Goal: Task Accomplishment & Management: Manage account settings

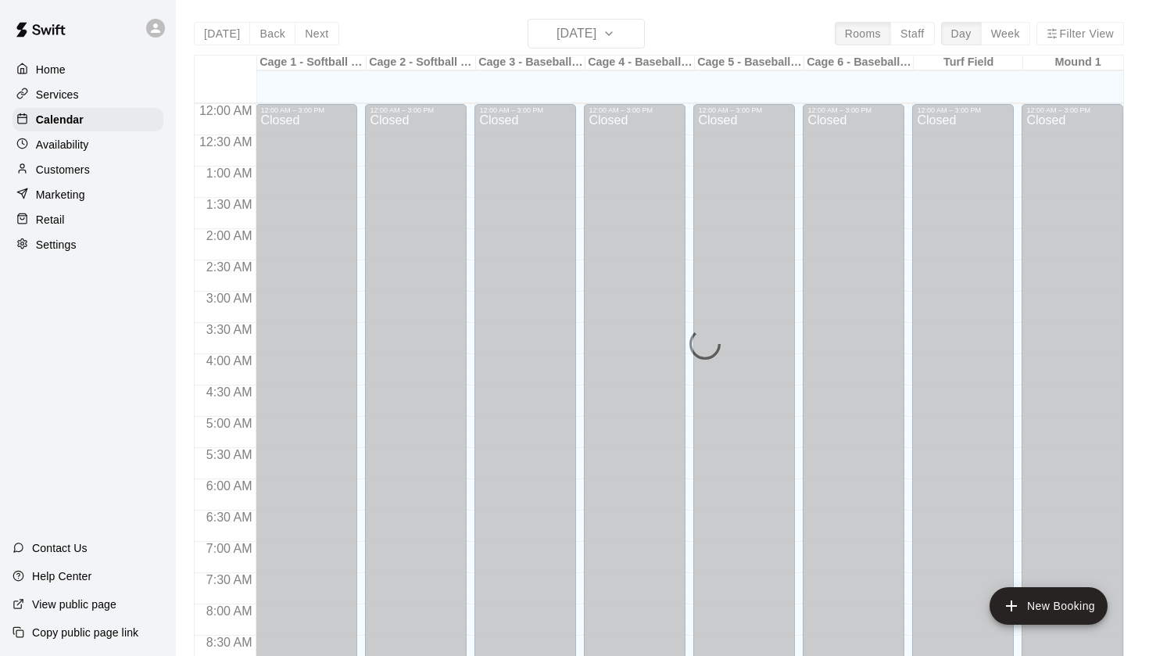
scroll to position [885, 0]
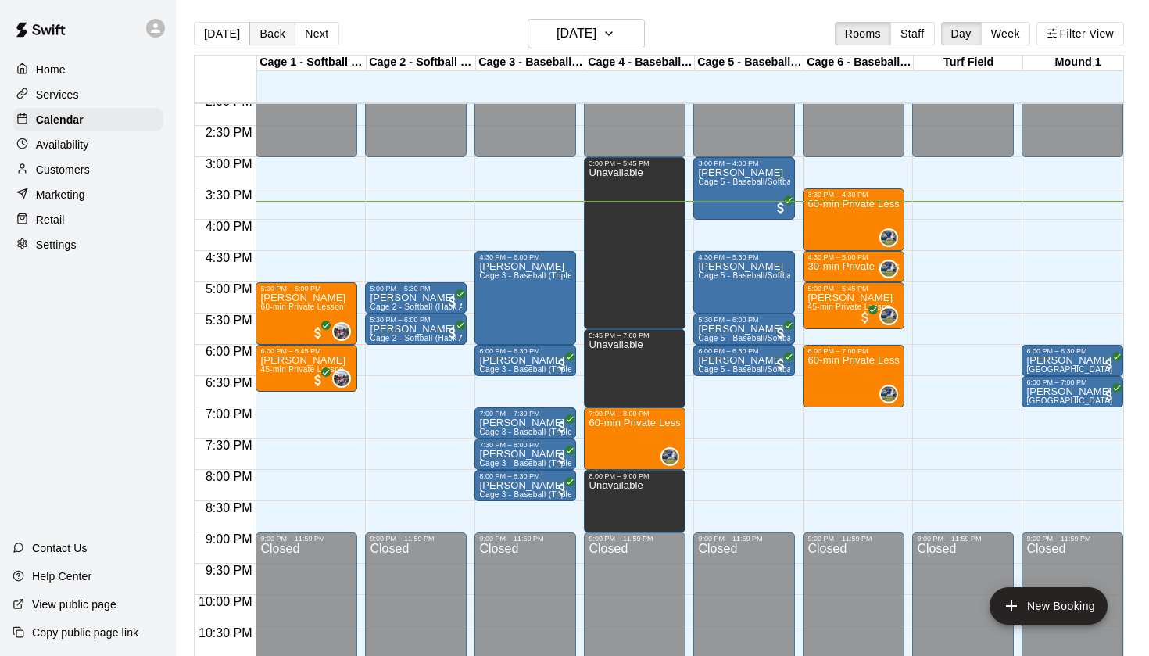
click at [282, 36] on button "Back" at bounding box center [272, 33] width 46 height 23
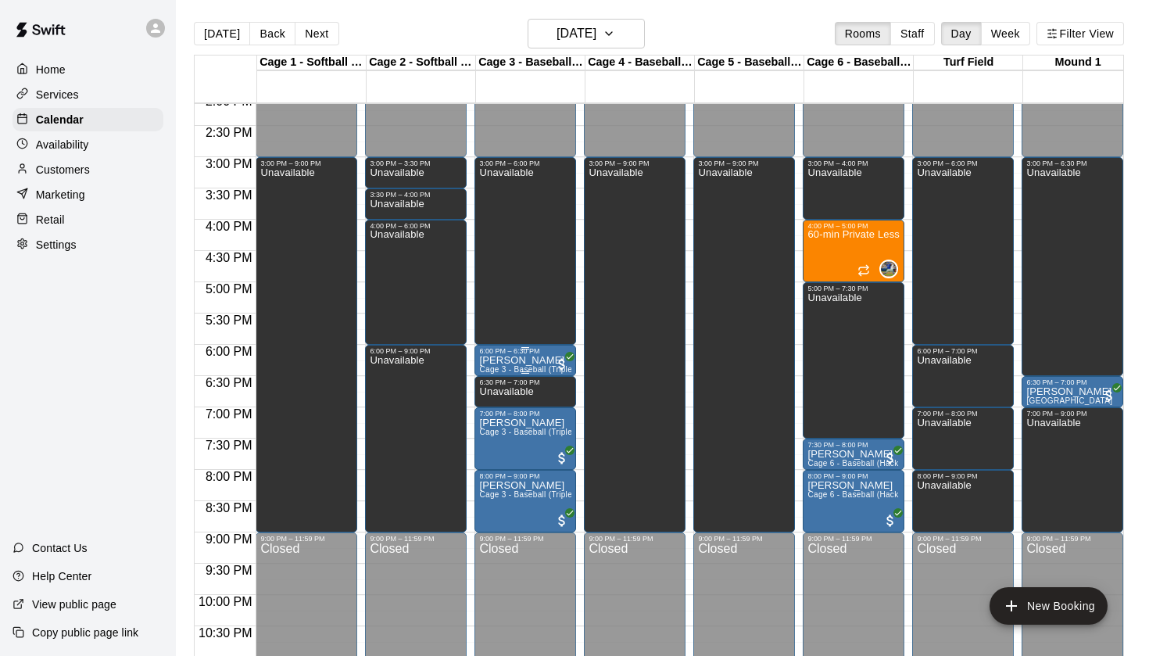
click at [537, 351] on div "6:00 PM – 6:30 PM" at bounding box center [525, 351] width 92 height 8
click at [238, 30] on div at bounding box center [574, 328] width 1149 height 656
click at [226, 39] on button "[DATE]" at bounding box center [222, 33] width 56 height 23
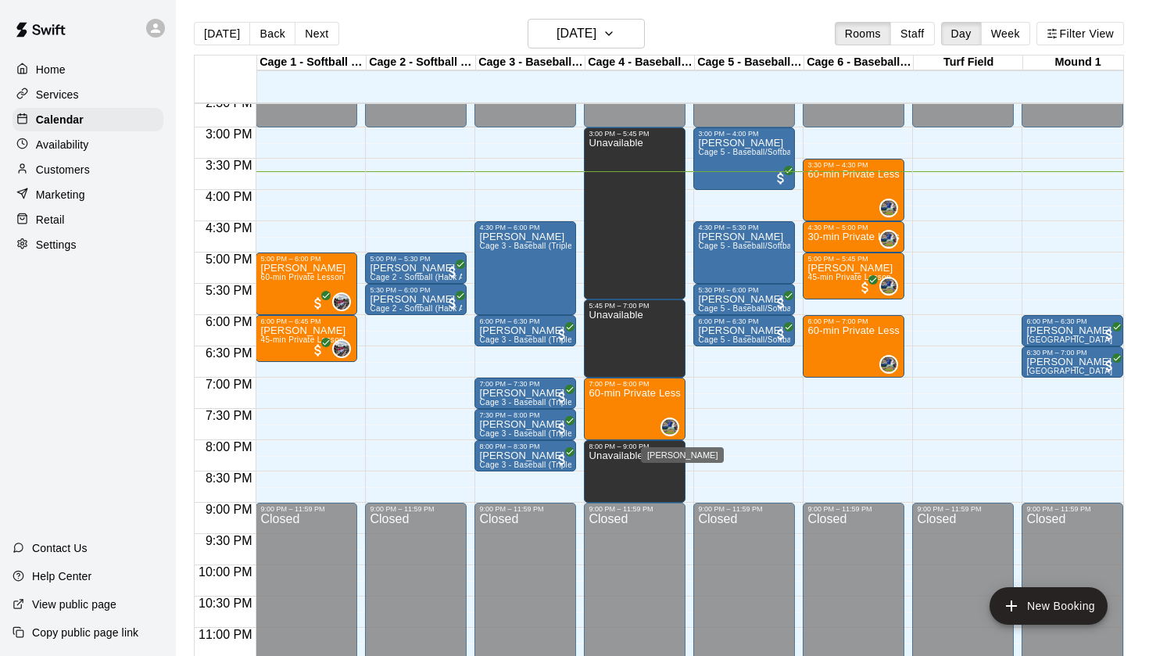
scroll to position [3, 0]
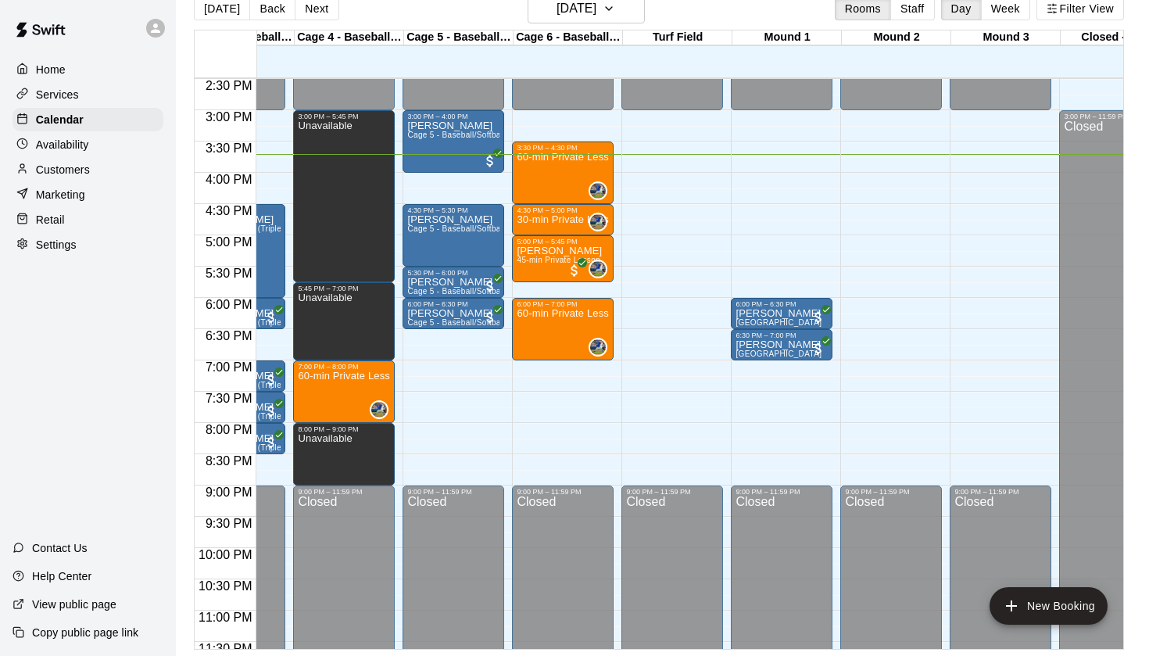
scroll to position [905, 274]
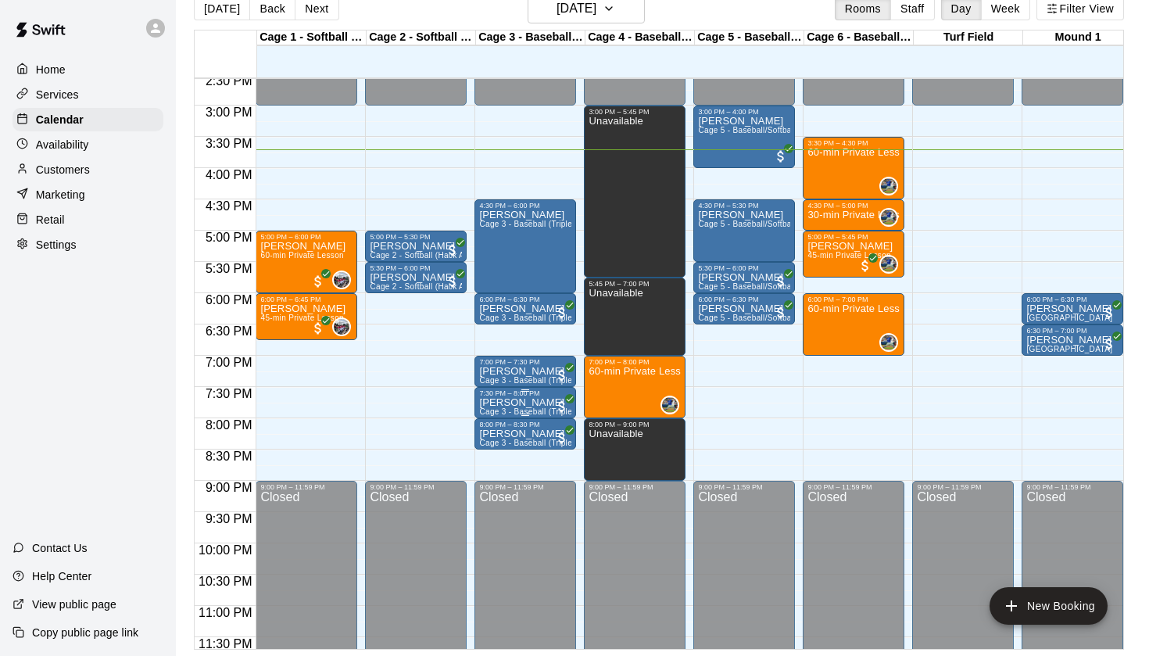
click at [529, 402] on p "[PERSON_NAME]" at bounding box center [525, 402] width 92 height 0
click at [491, 420] on icon "edit" at bounding box center [495, 419] width 19 height 19
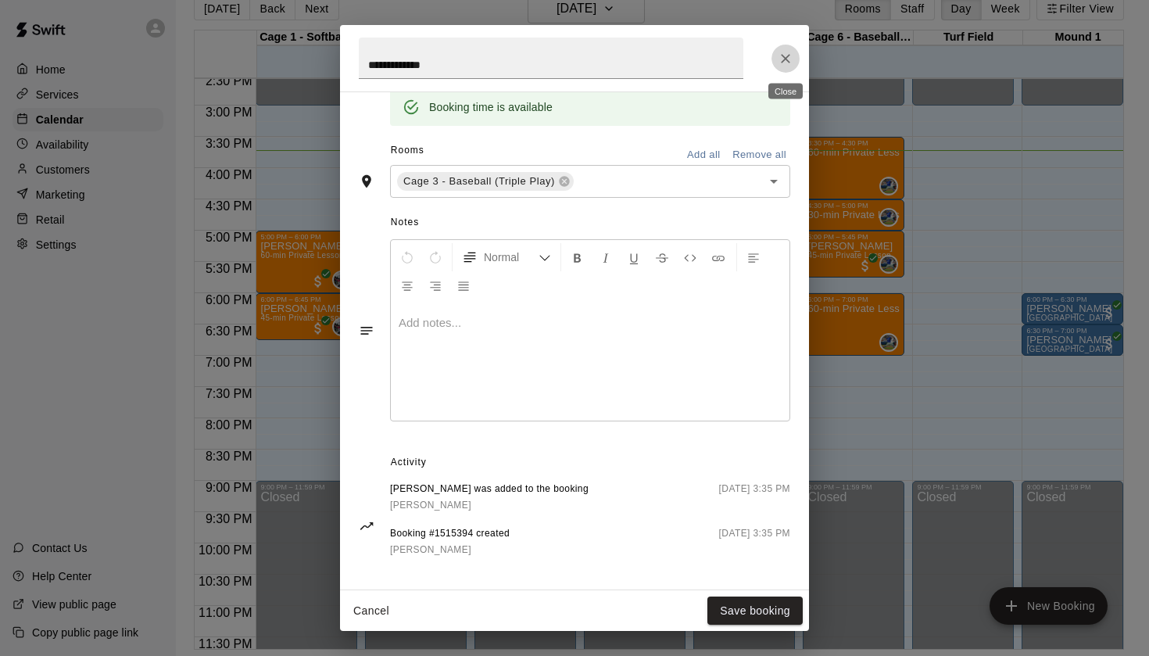
click at [789, 61] on icon "Close" at bounding box center [785, 58] width 9 height 9
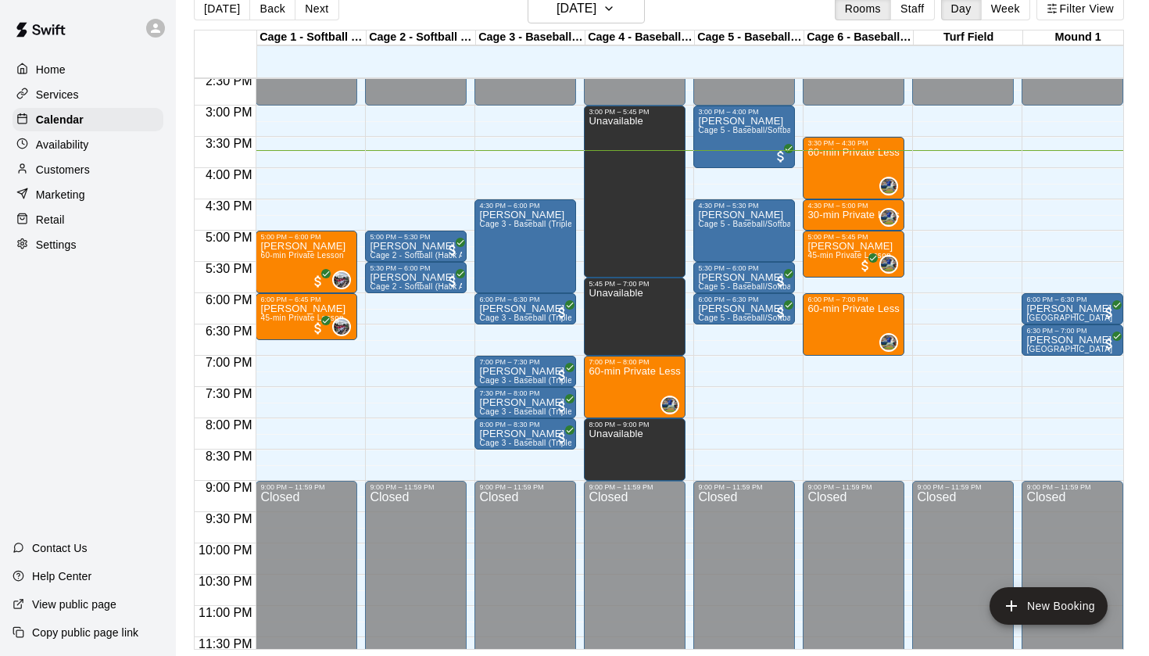
click at [66, 170] on p "Customers" at bounding box center [63, 170] width 54 height 16
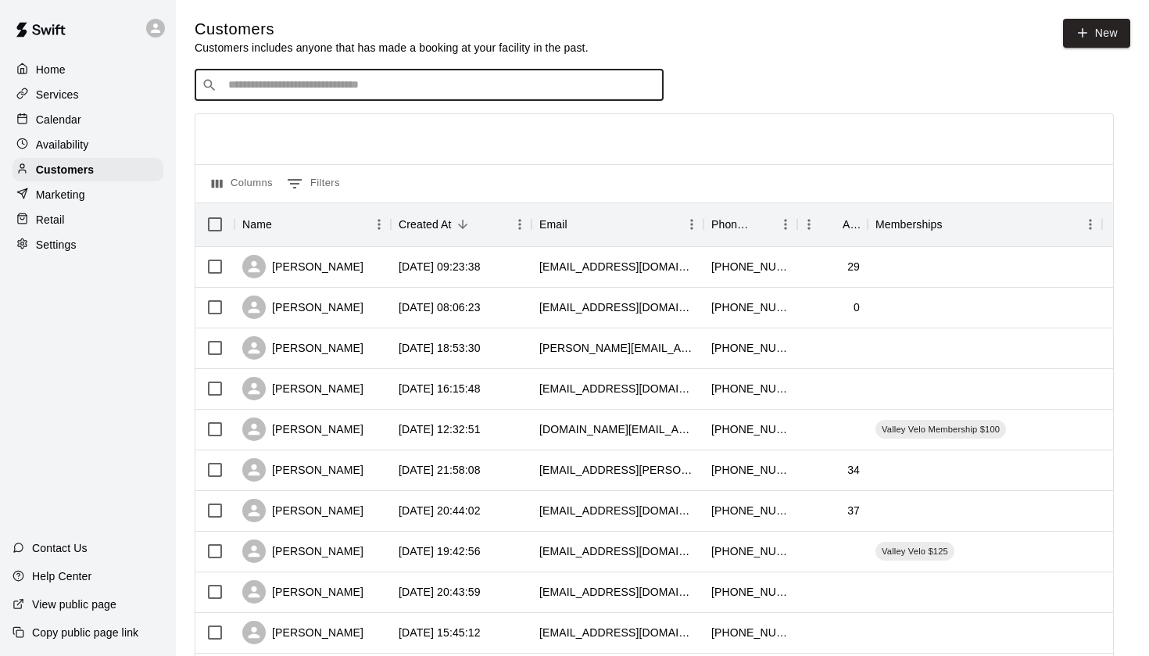
click at [381, 92] on input "Search customers by name or email" at bounding box center [440, 85] width 433 height 16
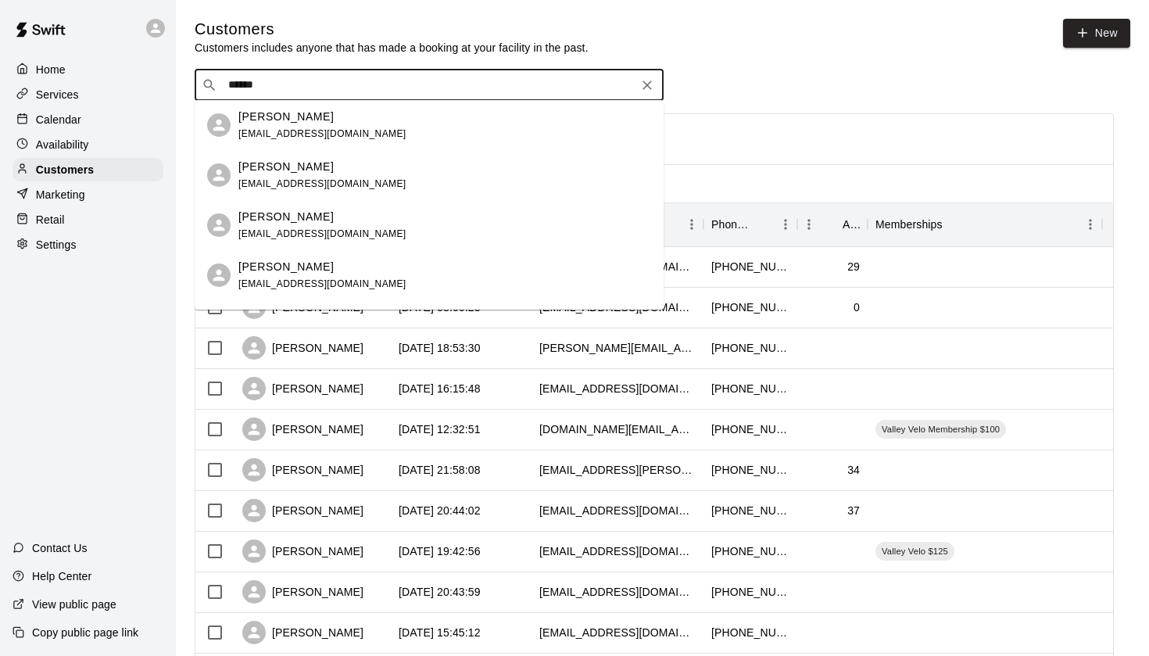
type input "******"
click at [281, 274] on p "[PERSON_NAME]" at bounding box center [285, 267] width 95 height 16
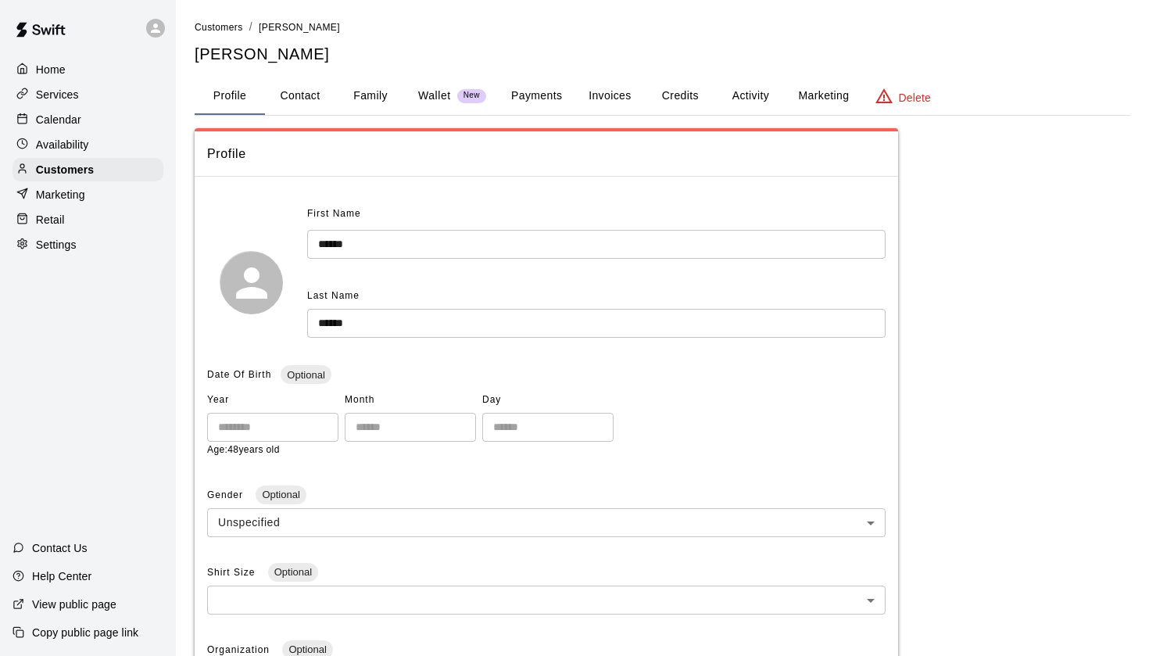
click at [519, 95] on button "Payments" at bounding box center [537, 96] width 76 height 38
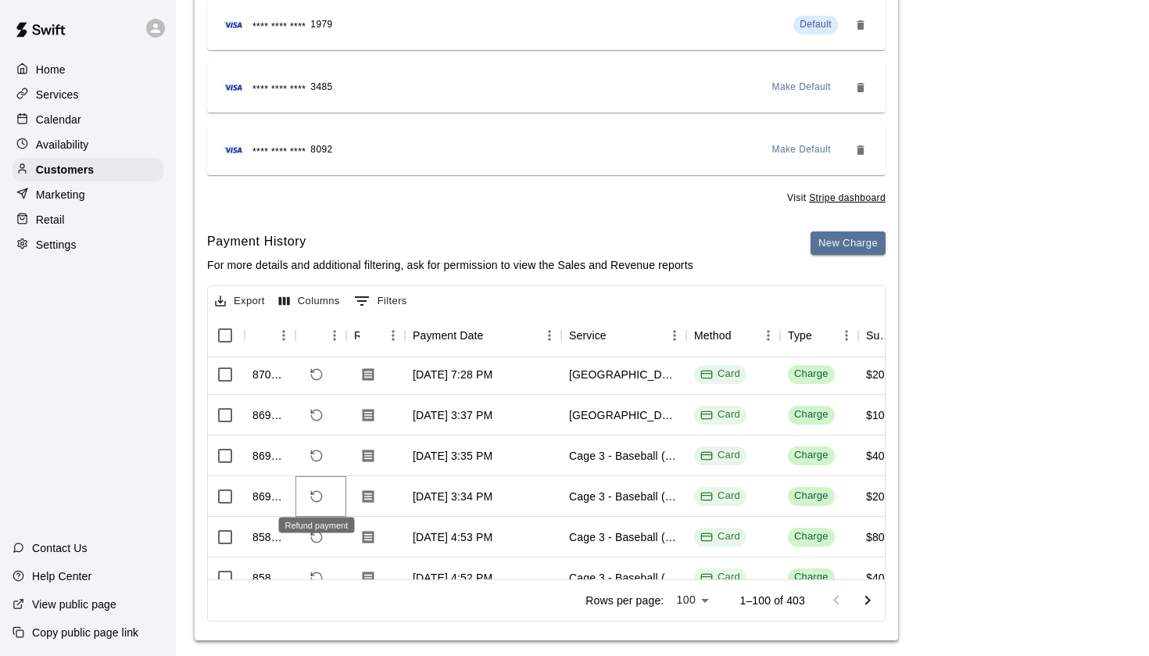
click at [316, 495] on icon "Refund payment" at bounding box center [316, 496] width 14 height 14
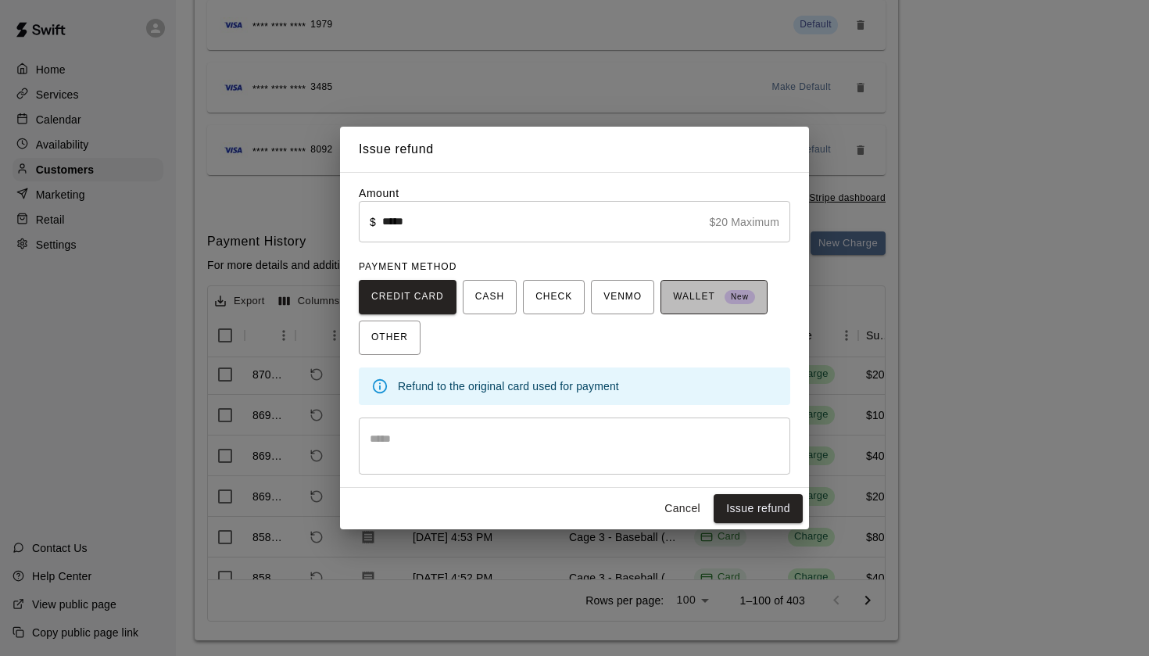
click at [695, 296] on span "WALLET New" at bounding box center [714, 296] width 82 height 25
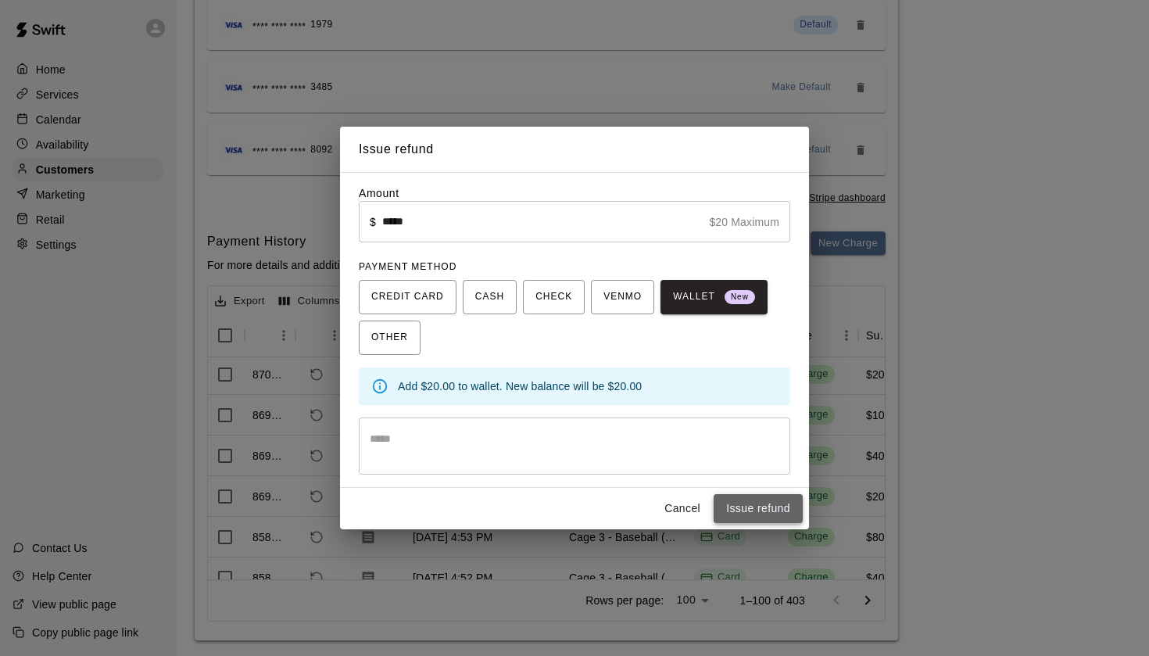
click at [751, 506] on button "Issue refund" at bounding box center [758, 508] width 89 height 29
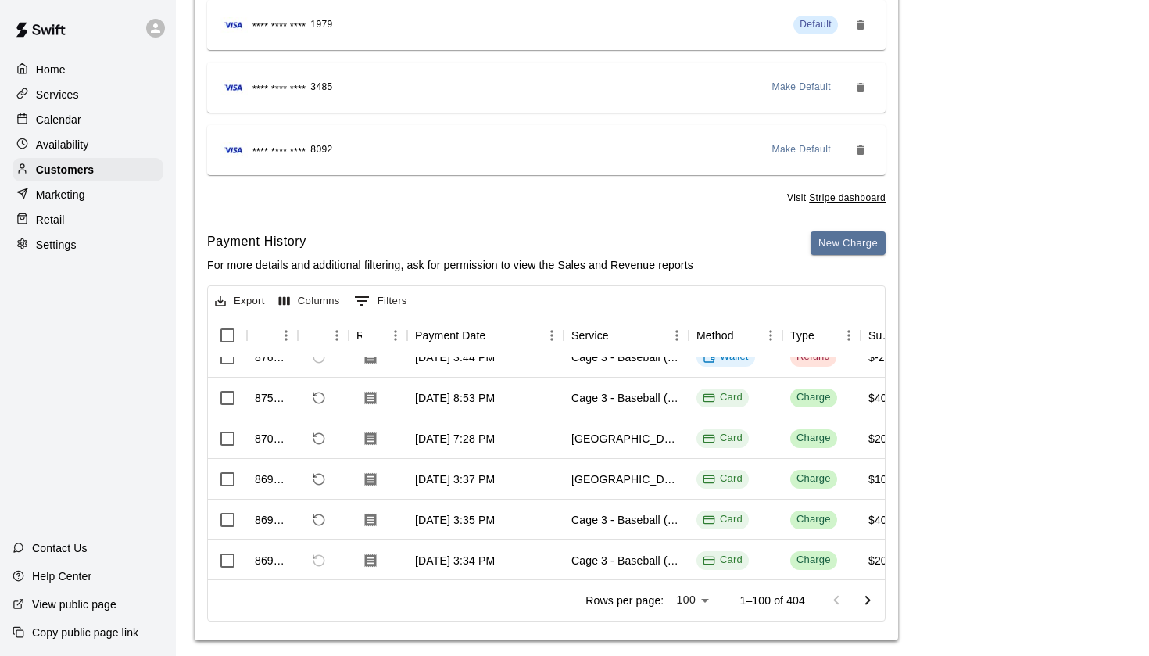
scroll to position [20, 0]
click at [324, 477] on icon "Refund payment" at bounding box center [318, 479] width 11 height 11
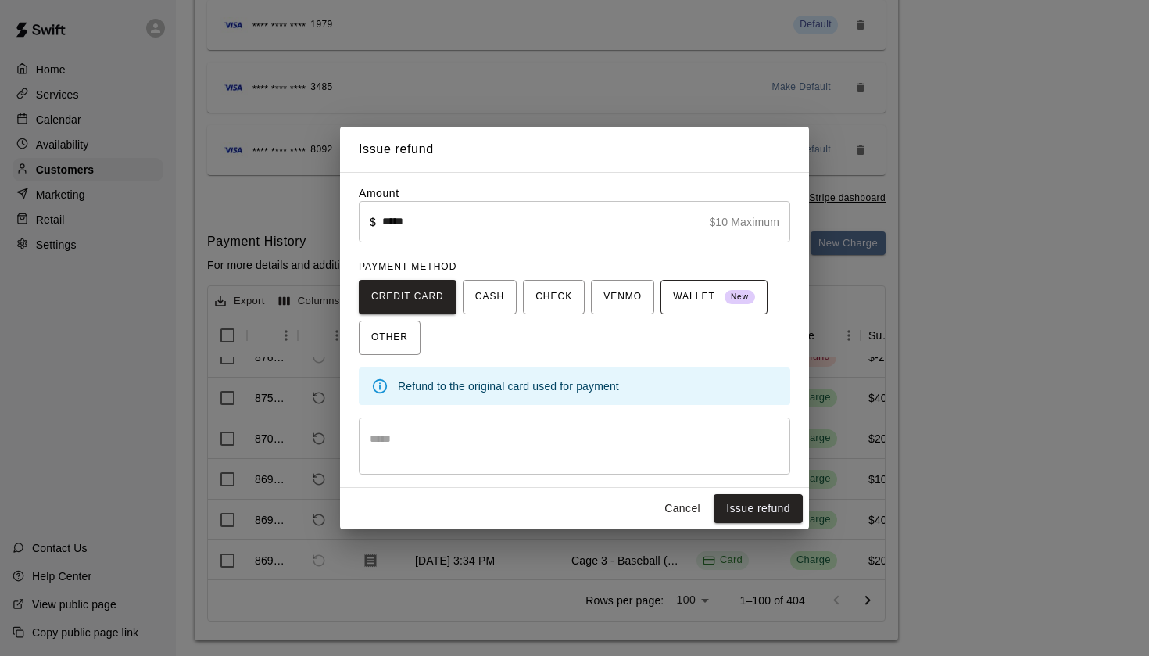
click at [712, 284] on span "WALLET New" at bounding box center [714, 296] width 82 height 25
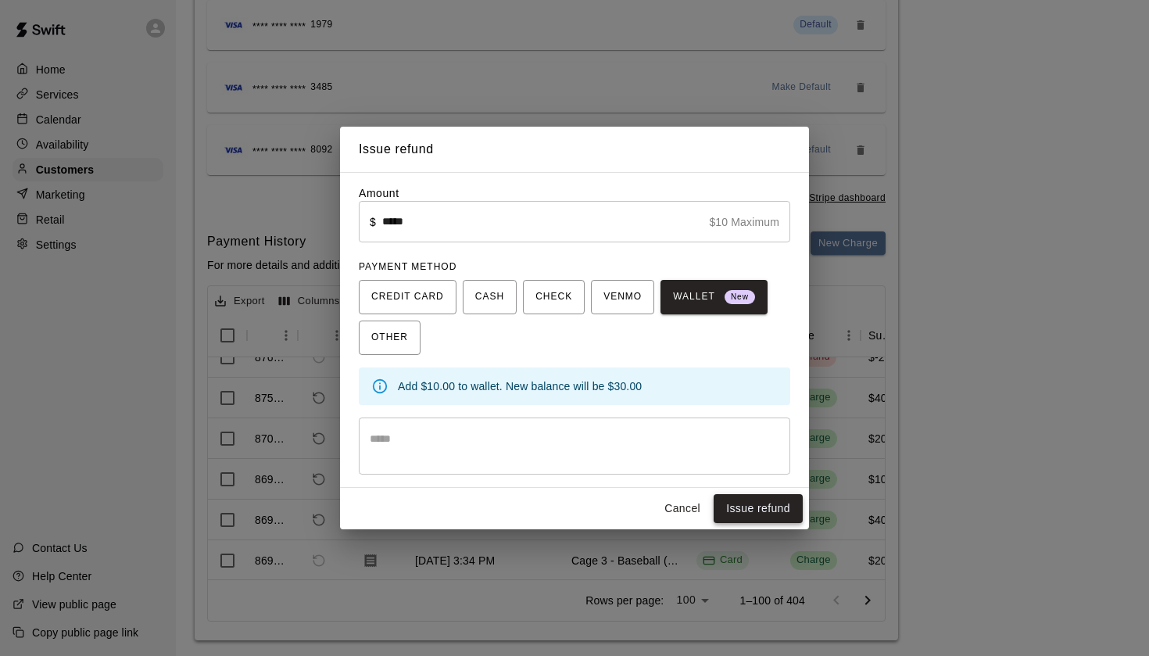
click at [753, 515] on button "Issue refund" at bounding box center [758, 508] width 89 height 29
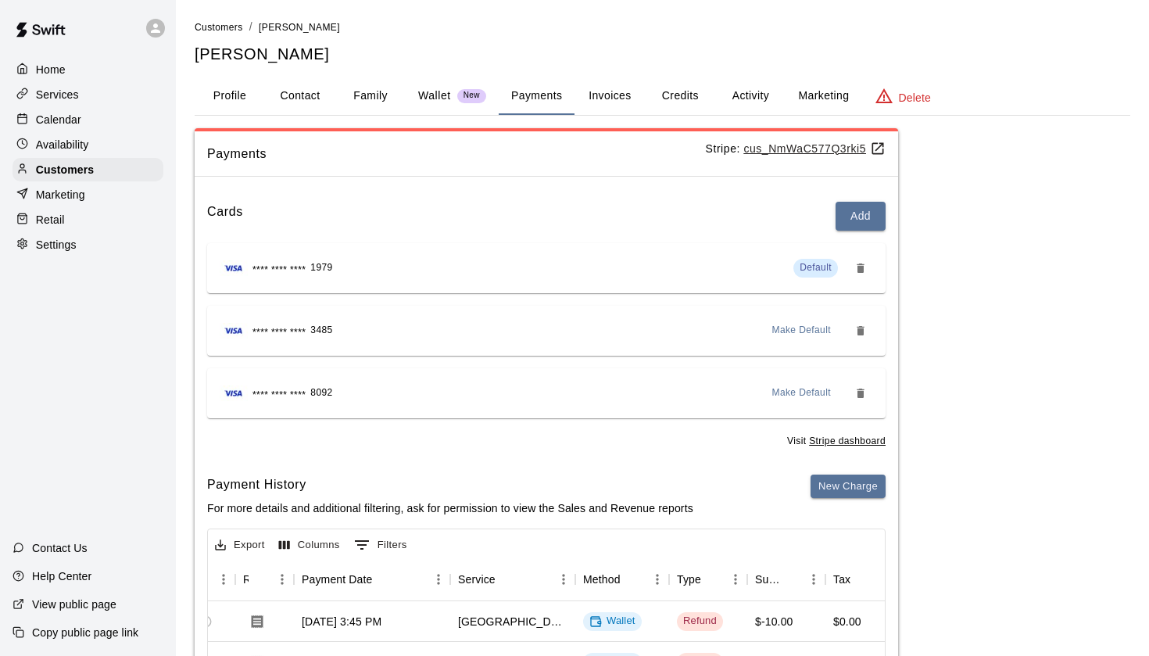
scroll to position [0, 0]
click at [416, 88] on button "Wallet New" at bounding box center [452, 96] width 93 height 38
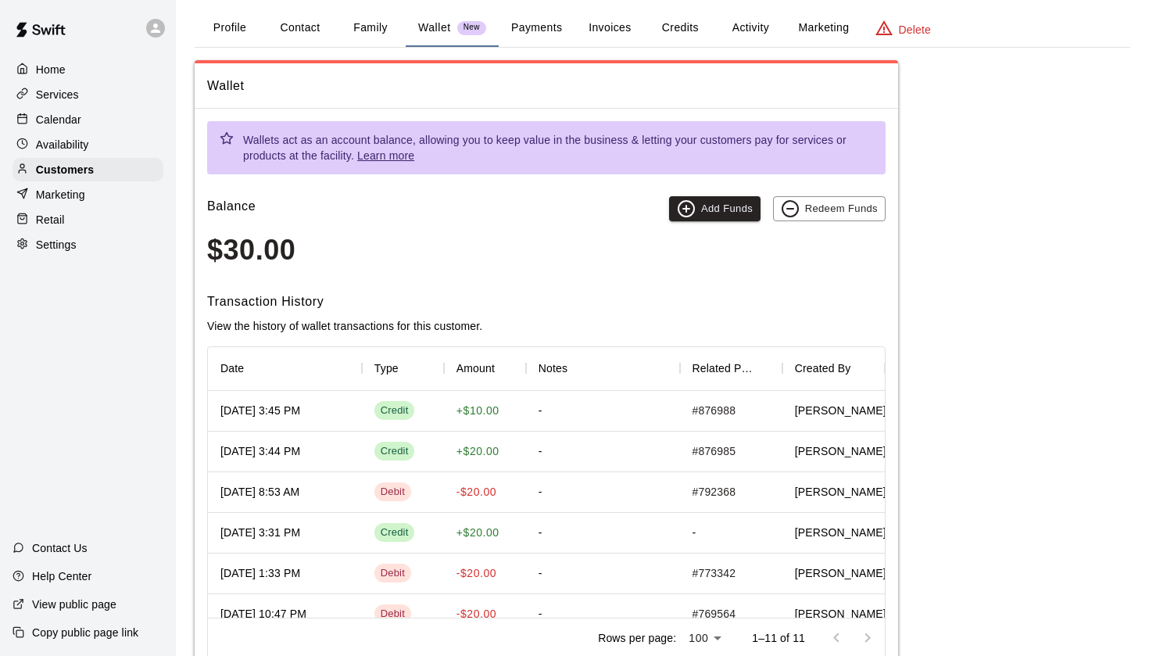
scroll to position [70, 0]
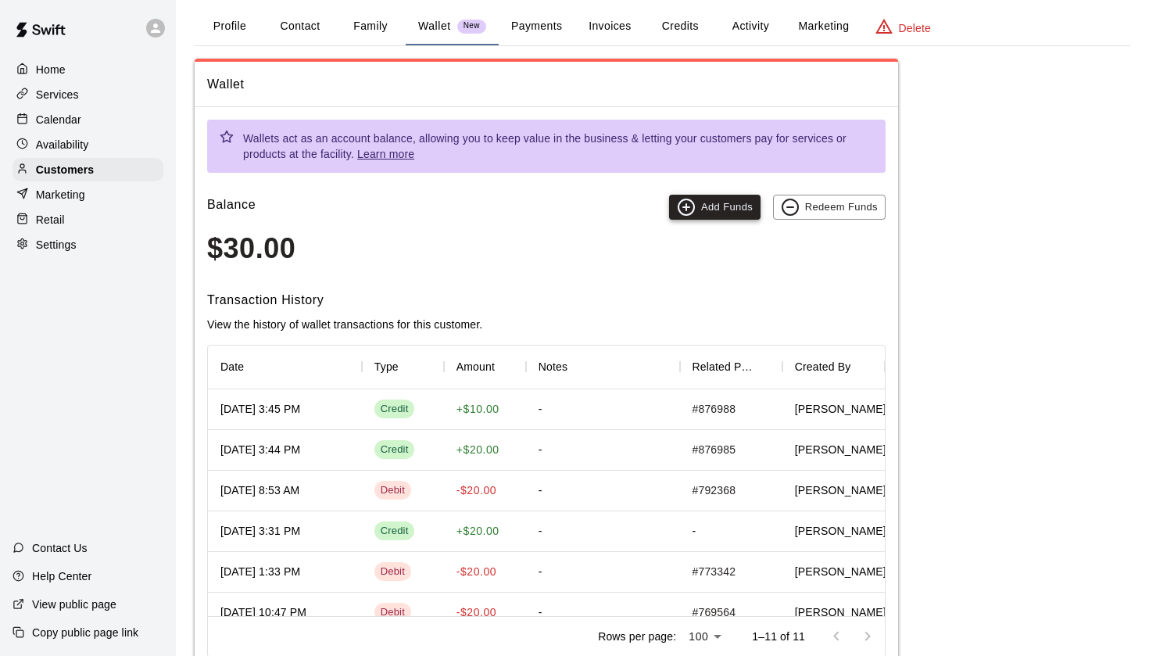
click at [703, 195] on button "Add Funds" at bounding box center [714, 207] width 91 height 25
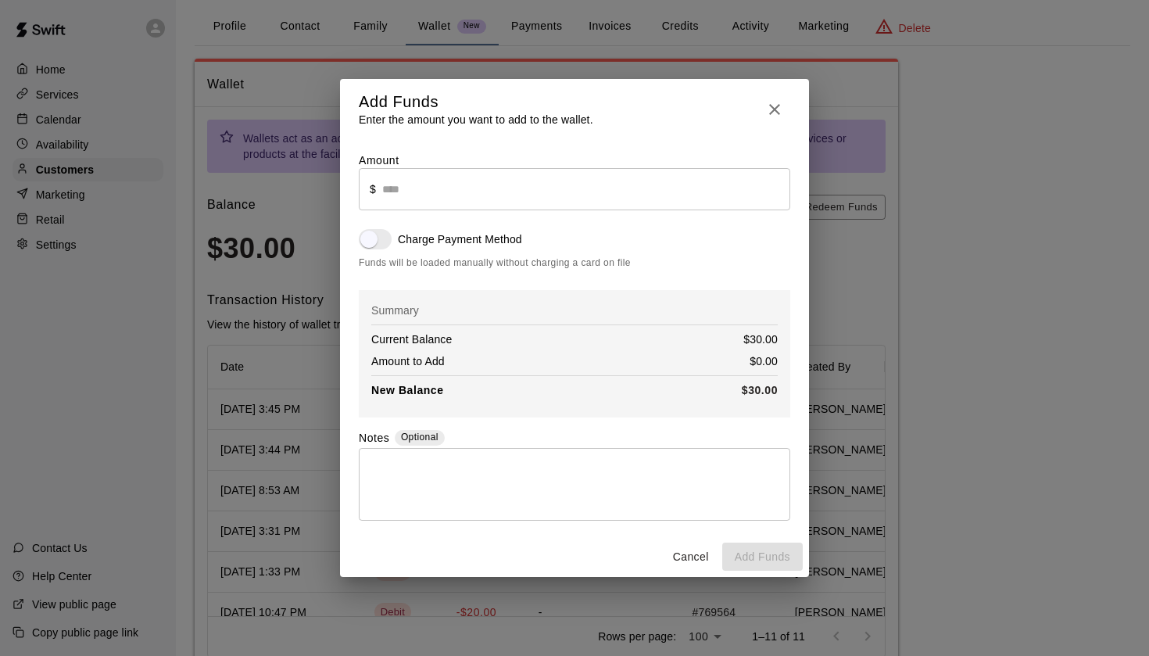
click at [482, 216] on div "Amount ​ $ ​ Charge Payment Method Funds will be loaded manually without chargi…" at bounding box center [574, 335] width 431 height 367
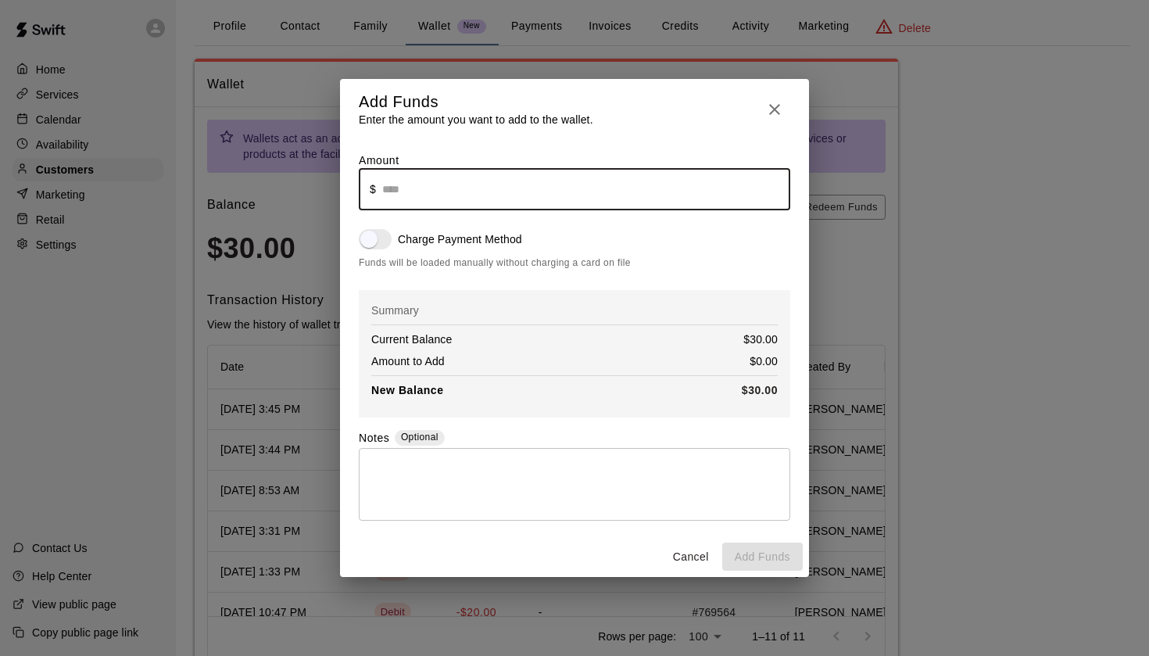
click at [484, 205] on input "text" at bounding box center [586, 188] width 408 height 41
type input "*****"
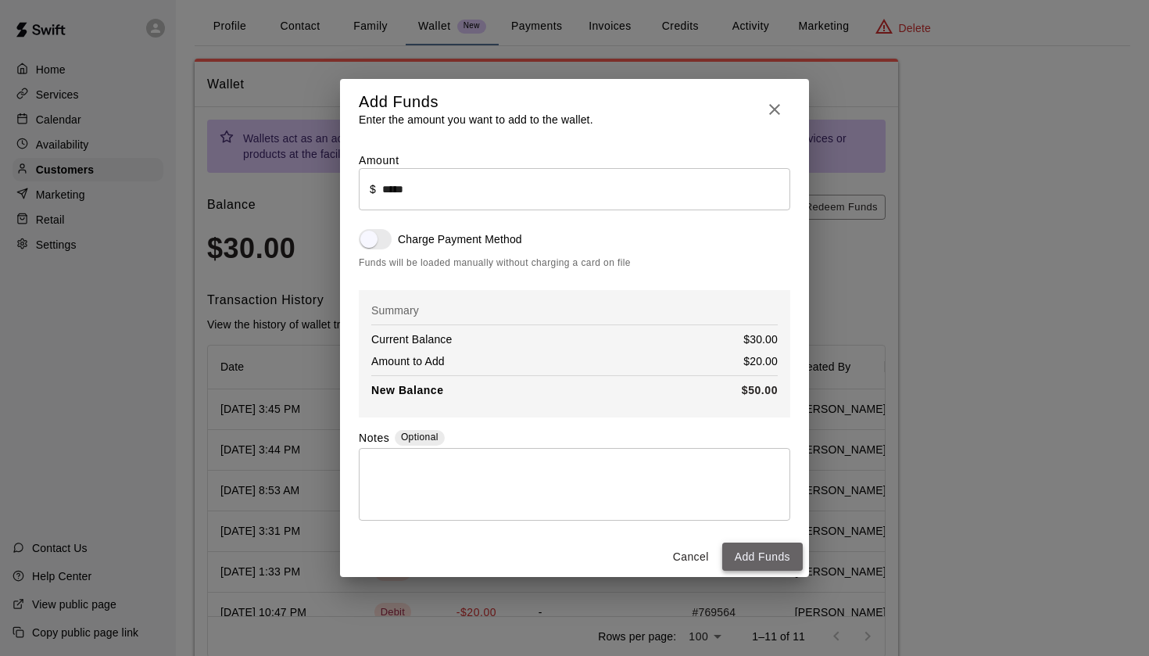
click at [763, 560] on button "Add Funds" at bounding box center [762, 556] width 80 height 29
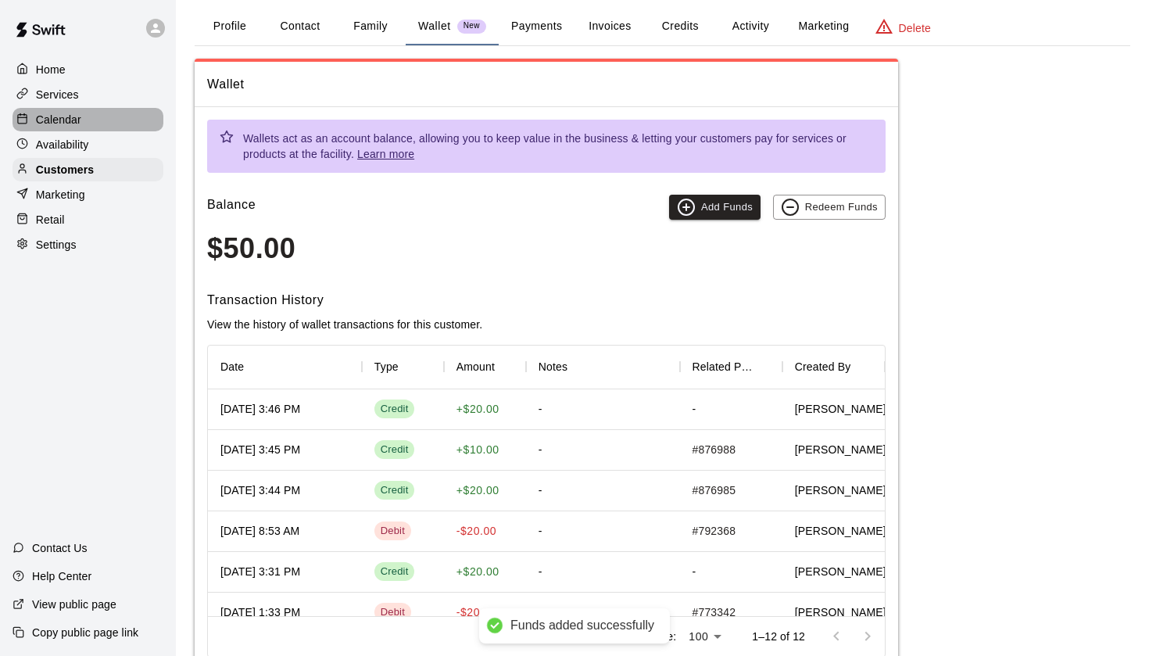
click at [52, 114] on p "Calendar" at bounding box center [58, 120] width 45 height 16
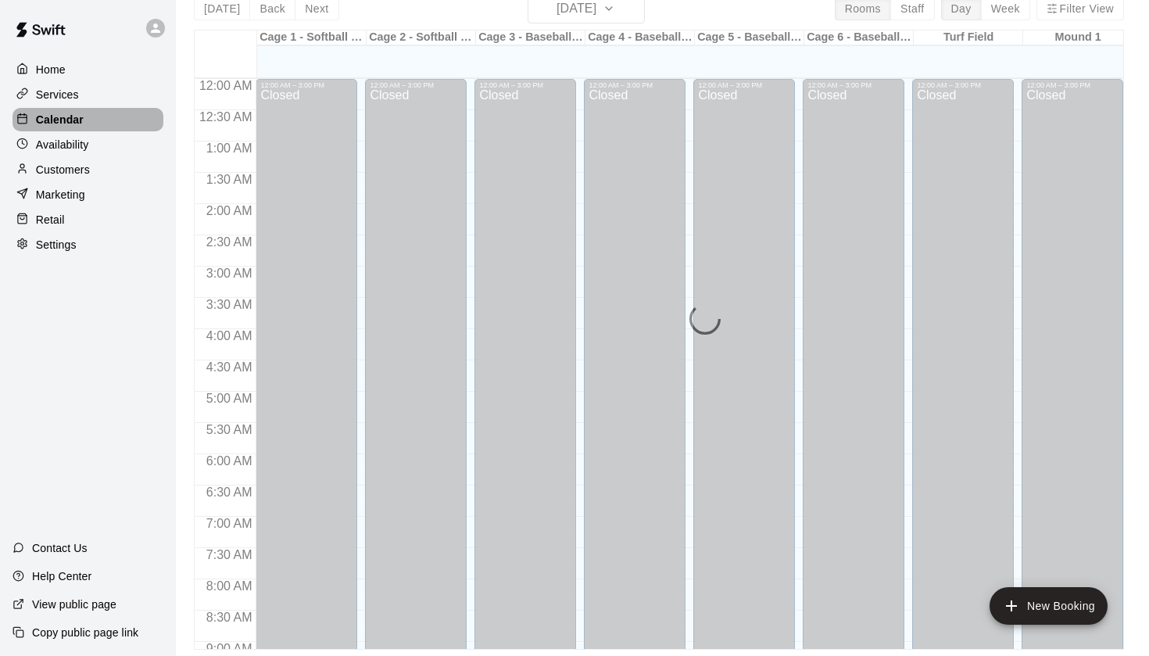
click at [52, 114] on p "Calendar" at bounding box center [60, 120] width 48 height 16
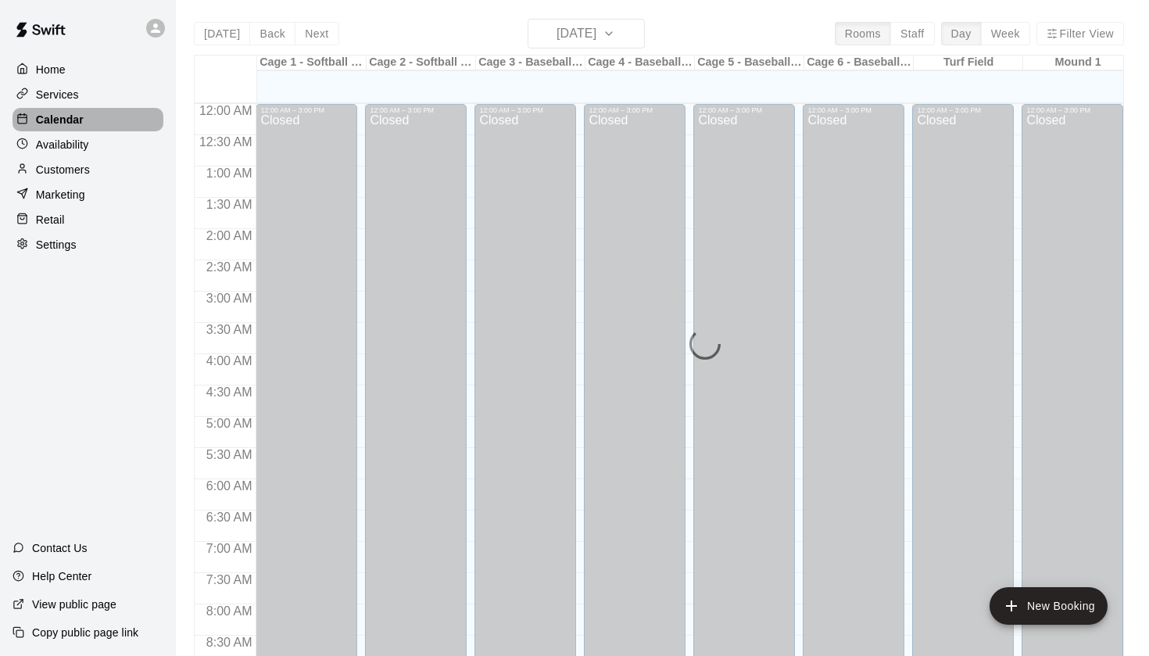
scroll to position [885, 0]
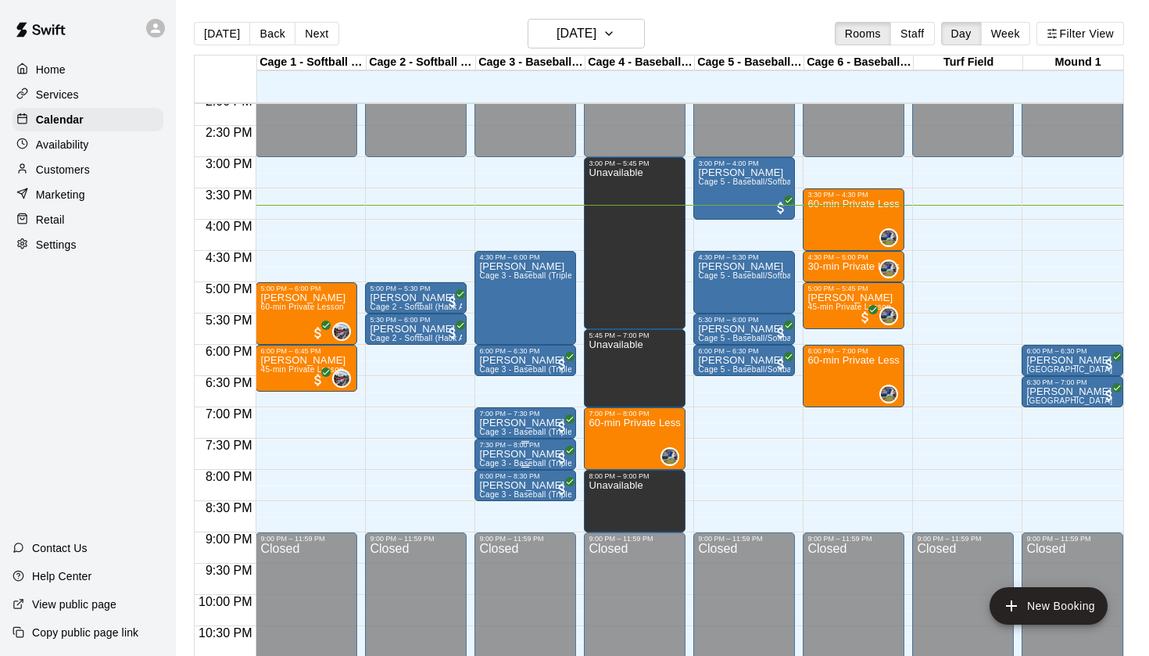
click at [492, 444] on div "7:30 PM – 8:00 PM" at bounding box center [525, 445] width 92 height 8
click at [498, 534] on icon "delete" at bounding box center [495, 531] width 11 height 14
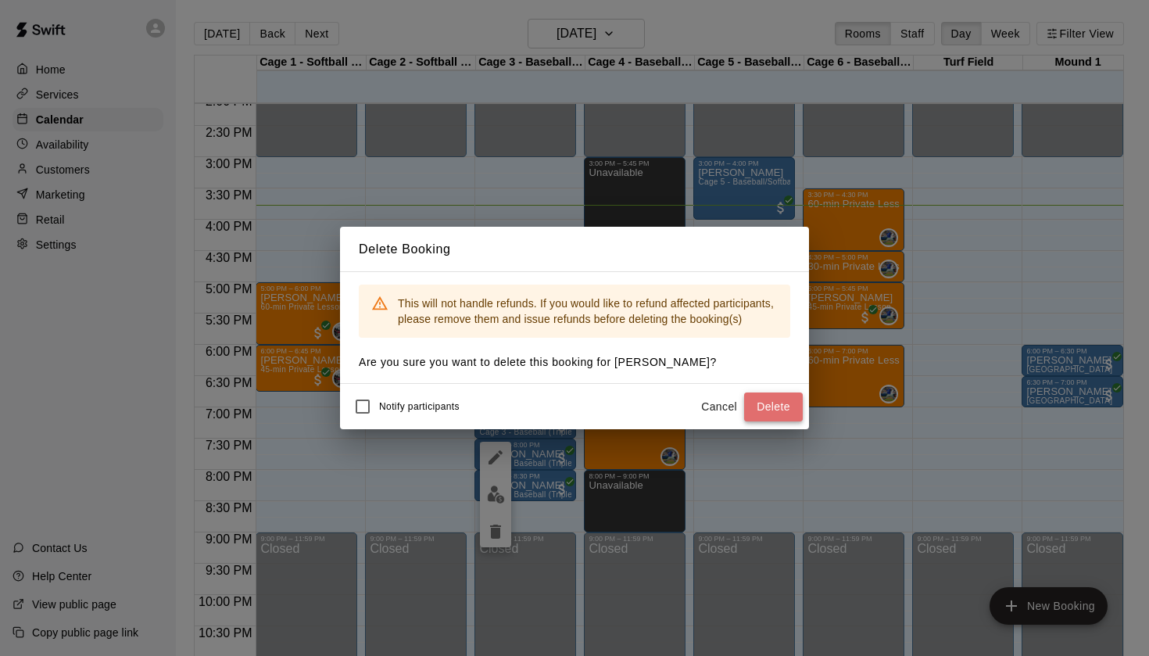
click at [761, 409] on button "Delete" at bounding box center [773, 406] width 59 height 29
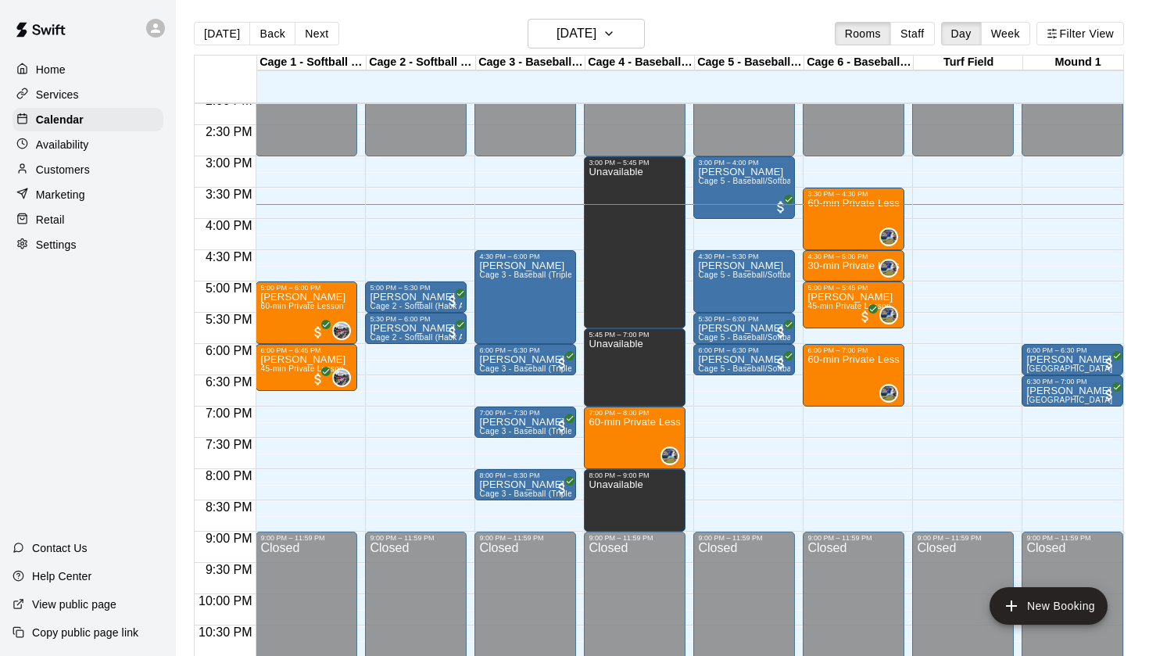
scroll to position [885, 0]
click at [231, 31] on button "[DATE]" at bounding box center [222, 33] width 56 height 23
click at [270, 41] on button "Back" at bounding box center [272, 33] width 46 height 23
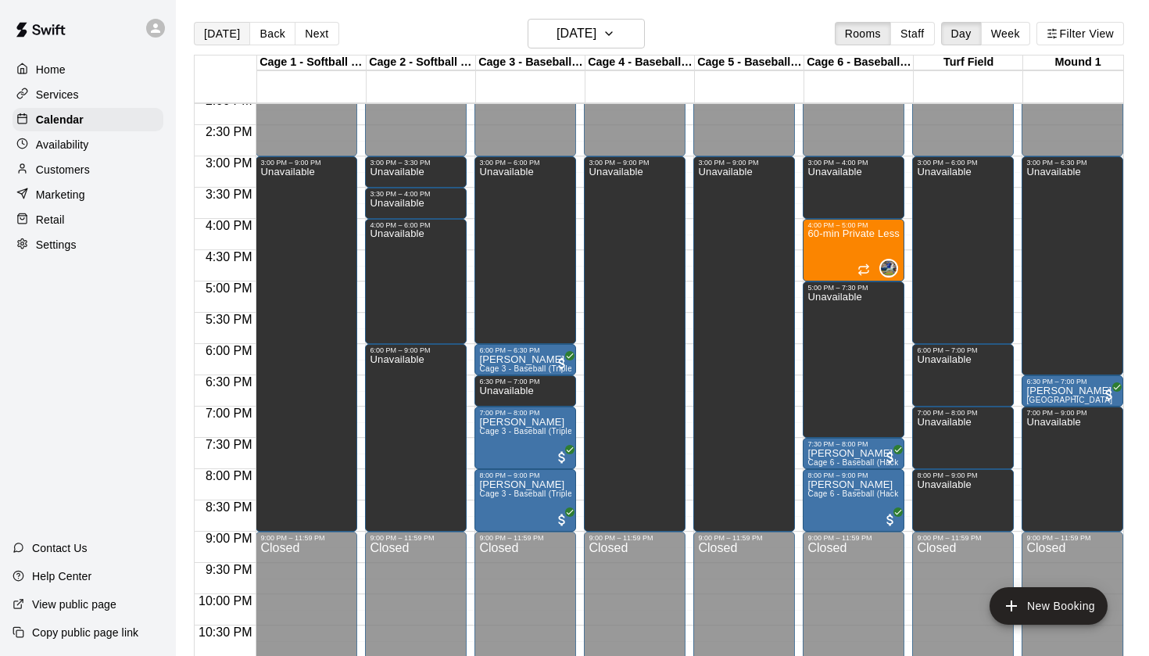
click at [224, 41] on button "[DATE]" at bounding box center [222, 33] width 56 height 23
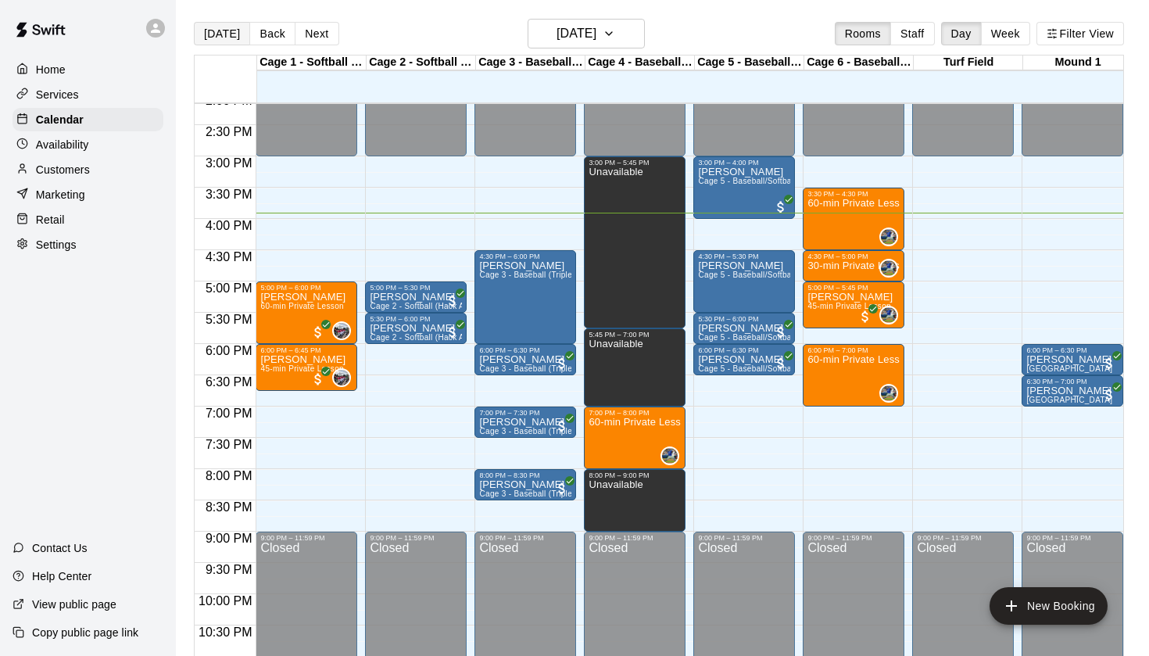
click at [227, 34] on button "[DATE]" at bounding box center [222, 33] width 56 height 23
click at [230, 24] on button "[DATE]" at bounding box center [222, 33] width 56 height 23
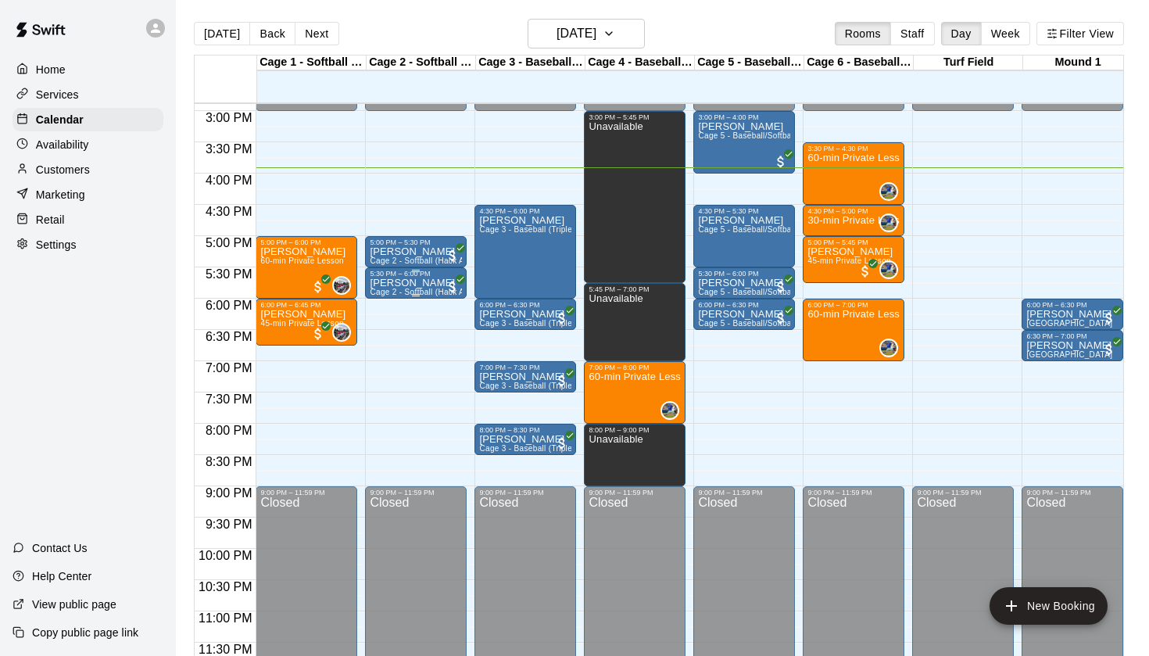
scroll to position [932, 0]
